Goal: Task Accomplishment & Management: Use online tool/utility

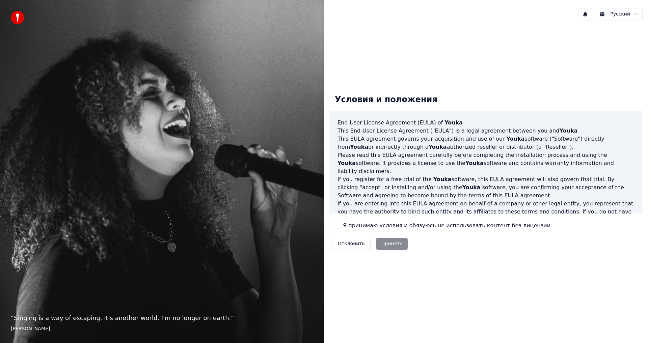
click at [352, 229] on label "Я принимаю условия и обязуюсь не использовать контент без лицензии" at bounding box center [446, 226] width 207 height 8
click at [340, 228] on button "Я принимаю условия и обязуюсь не использовать контент без лицензии" at bounding box center [337, 225] width 5 height 5
click at [386, 245] on button "Принять" at bounding box center [392, 244] width 32 height 12
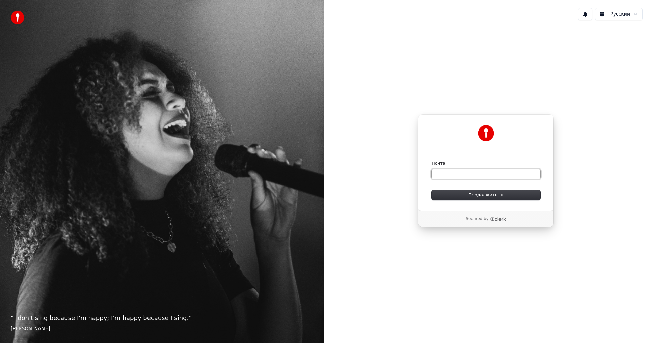
click at [454, 176] on input "Почта" at bounding box center [485, 174] width 109 height 10
type input "*"
click at [431, 160] on button "submit" at bounding box center [431, 160] width 0 height 0
type input "**********"
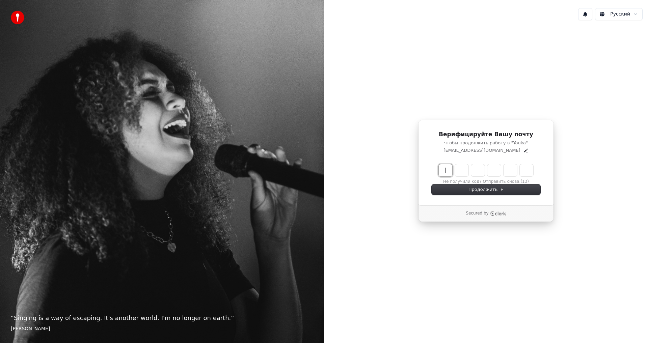
click at [448, 170] on input "Enter verification code" at bounding box center [485, 170] width 94 height 12
type input "******"
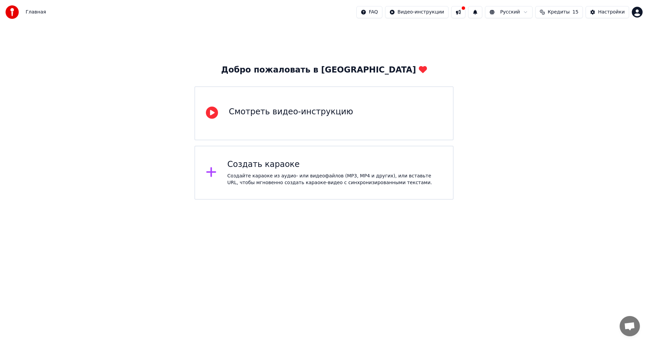
click at [271, 133] on div "Смотреть видео-инструкцию" at bounding box center [323, 113] width 259 height 54
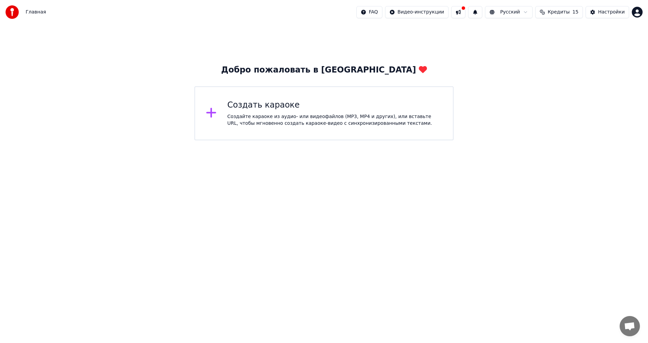
click at [279, 120] on div "Создайте караоке из аудио- или видеофайлов (MP3, MP4 и других), или вставьте UR…" at bounding box center [334, 119] width 215 height 13
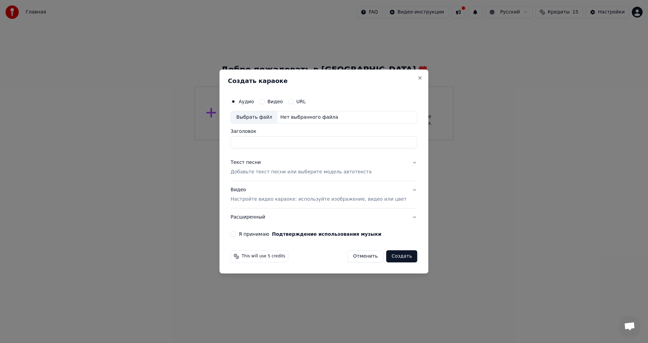
click at [396, 257] on button "Создать" at bounding box center [401, 256] width 31 height 12
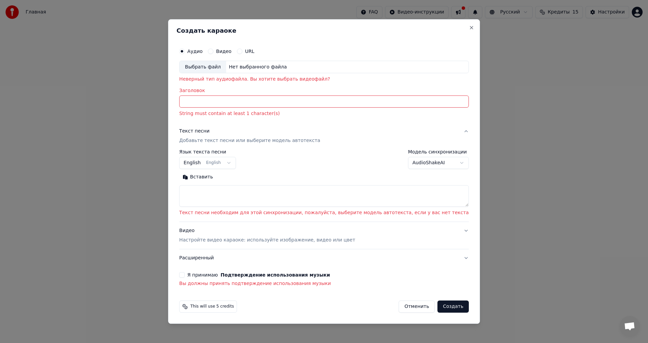
click at [453, 27] on div "**********" at bounding box center [324, 171] width 312 height 305
click at [468, 28] on button "Close" at bounding box center [470, 27] width 5 height 5
select select
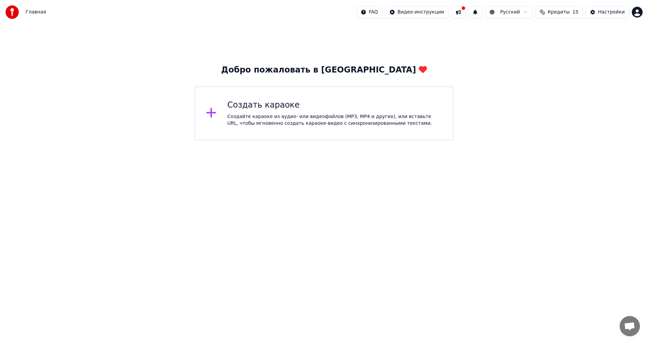
click at [465, 14] on button at bounding box center [458, 12] width 14 height 12
click at [396, 47] on div "Добро пожаловать в Youka Создать караоке Создайте караоке из аудио- или видеофа…" at bounding box center [324, 82] width 648 height 116
click at [615, 11] on div "Настройки" at bounding box center [611, 12] width 27 height 7
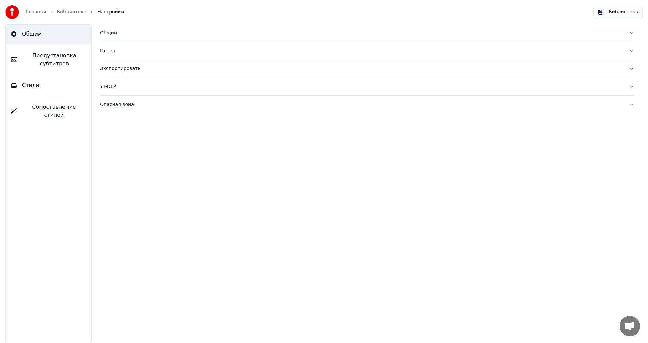
click at [130, 49] on div "Плеер" at bounding box center [361, 51] width 523 height 7
click at [136, 38] on button "Общий" at bounding box center [367, 33] width 534 height 18
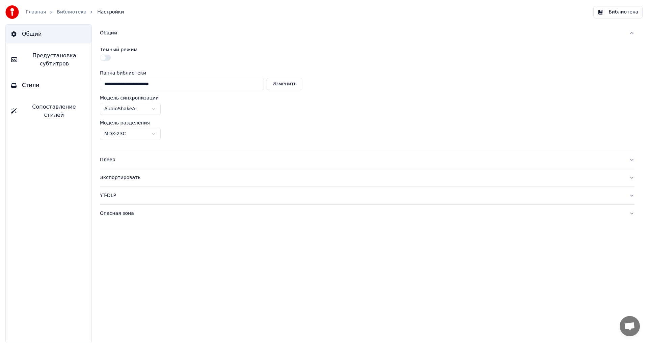
click at [136, 38] on button "Общий" at bounding box center [367, 33] width 534 height 18
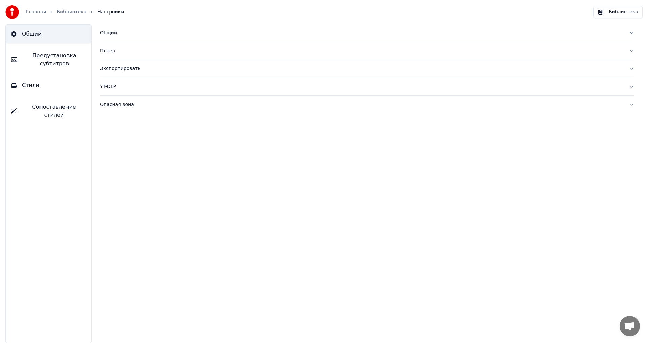
click at [36, 10] on link "Главная" at bounding box center [36, 12] width 20 height 7
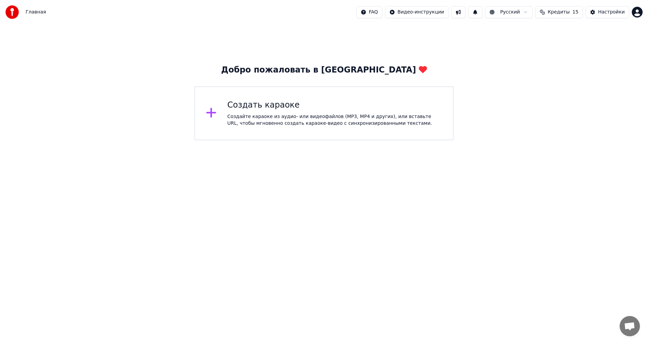
click at [610, 11] on div "Настройки" at bounding box center [611, 12] width 27 height 7
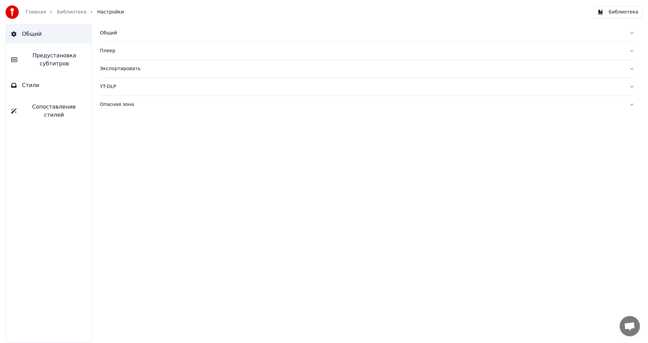
click at [69, 11] on link "Библиотека" at bounding box center [72, 12] width 30 height 7
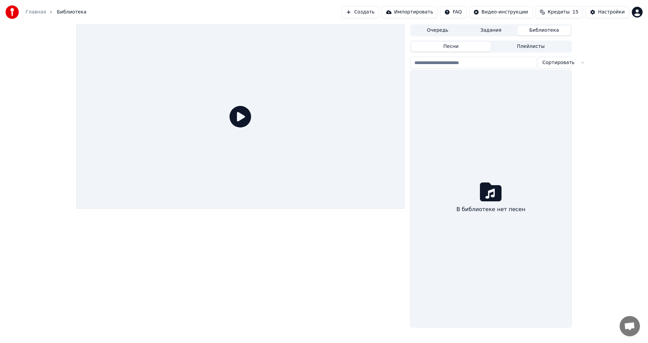
click at [439, 35] on button "Очередь" at bounding box center [437, 31] width 53 height 10
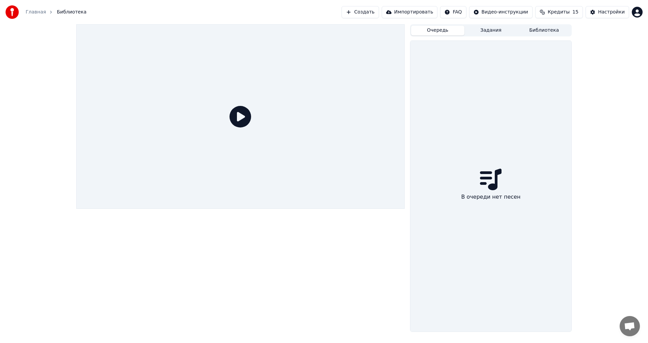
click at [476, 27] on button "Задания" at bounding box center [490, 31] width 53 height 10
click at [538, 27] on button "Библиотека" at bounding box center [543, 31] width 53 height 10
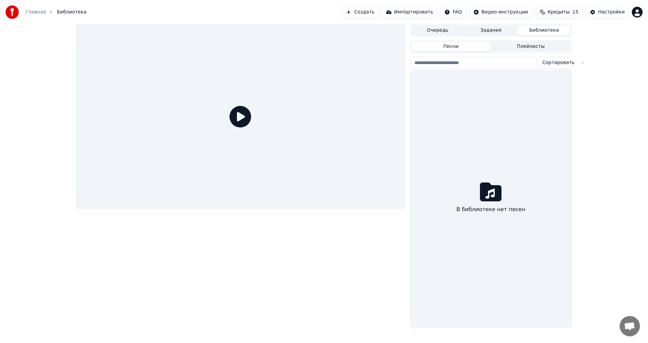
click at [510, 130] on div "В библиотеке нет песен" at bounding box center [490, 198] width 161 height 257
click at [455, 49] on button "Песни" at bounding box center [451, 47] width 80 height 10
click at [535, 44] on button "Плейлисты" at bounding box center [530, 47] width 80 height 10
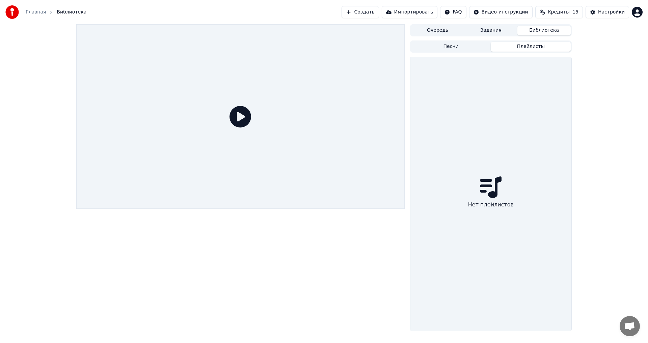
click at [467, 47] on button "Песни" at bounding box center [451, 47] width 80 height 10
